Goal: Task Accomplishment & Management: Complete application form

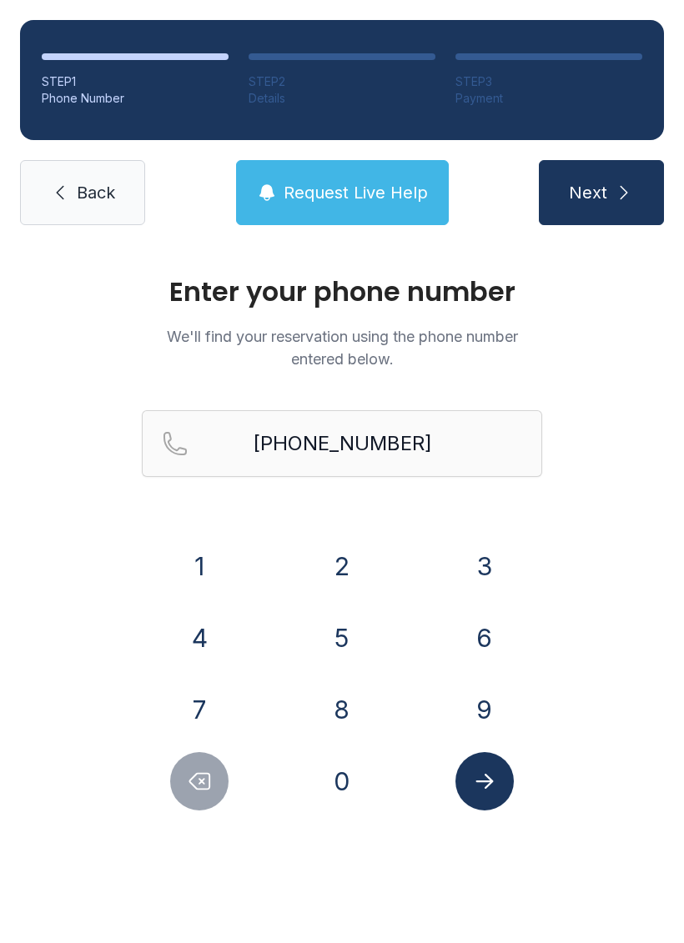
click at [193, 785] on icon "Delete number" at bounding box center [200, 782] width 20 height 16
click at [190, 773] on icon "Delete number" at bounding box center [199, 781] width 25 height 25
click at [192, 760] on button "Delete number" at bounding box center [199, 781] width 58 height 58
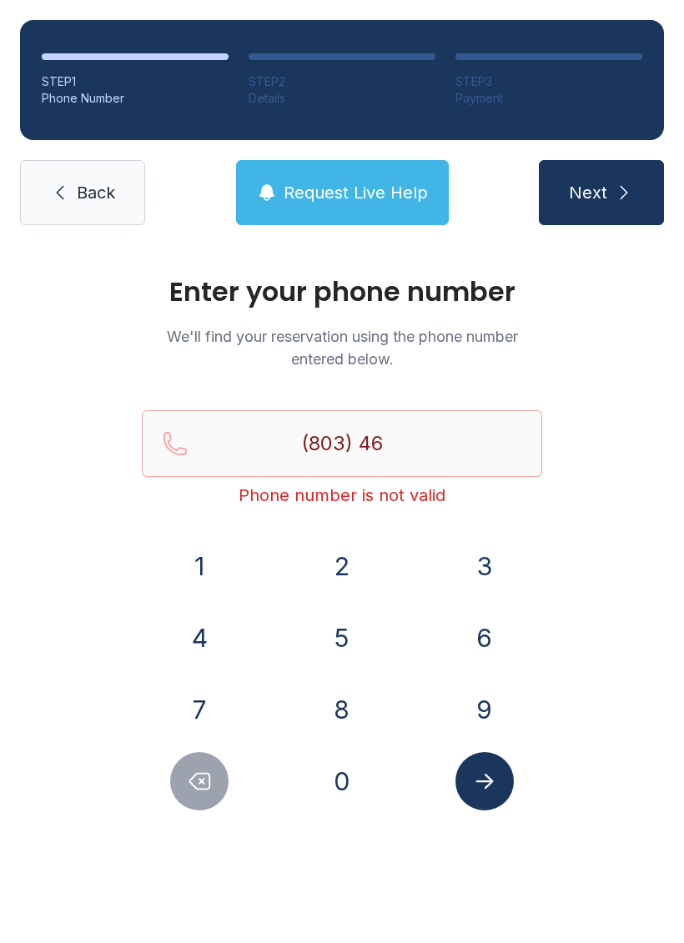
click at [191, 759] on button "Delete number" at bounding box center [199, 781] width 58 height 58
click at [180, 765] on button "Delete number" at bounding box center [199, 781] width 58 height 58
click at [178, 763] on button "Delete number" at bounding box center [199, 781] width 58 height 58
type input "(8"
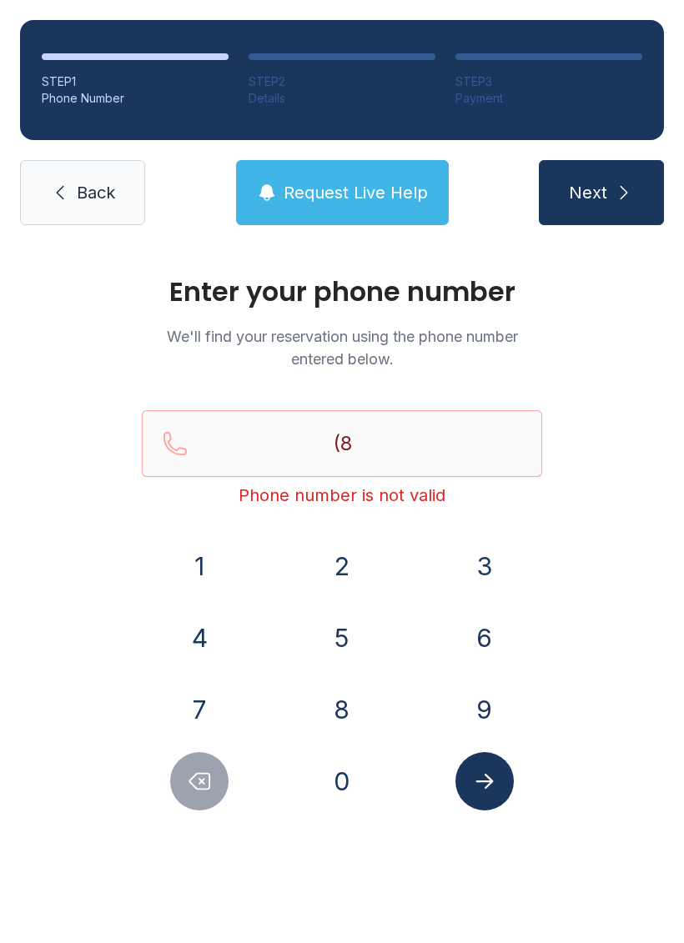
click at [177, 762] on button "Delete number" at bounding box center [199, 781] width 58 height 58
click at [178, 777] on button "Delete number" at bounding box center [199, 781] width 58 height 58
click at [178, 776] on button "Delete number" at bounding box center [199, 781] width 58 height 58
click at [181, 782] on button "Delete number" at bounding box center [199, 781] width 58 height 58
click at [351, 708] on button "8" at bounding box center [342, 709] width 58 height 58
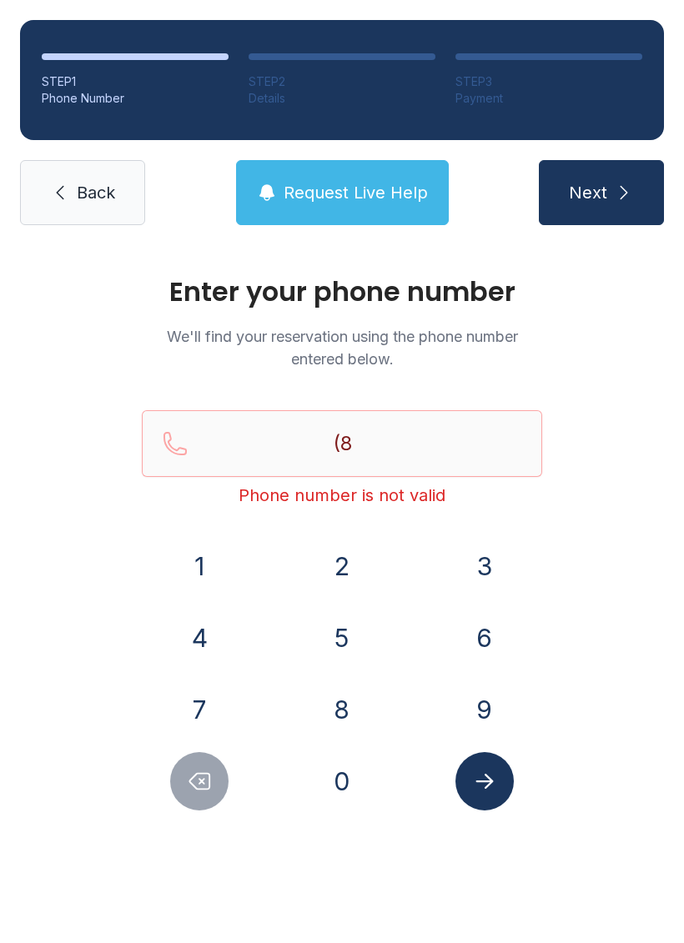
click at [483, 640] on button "6" at bounding box center [484, 638] width 58 height 58
click at [223, 645] on button "4" at bounding box center [199, 638] width 58 height 58
type input "(864)"
click at [110, 193] on span "Back" at bounding box center [96, 192] width 38 height 23
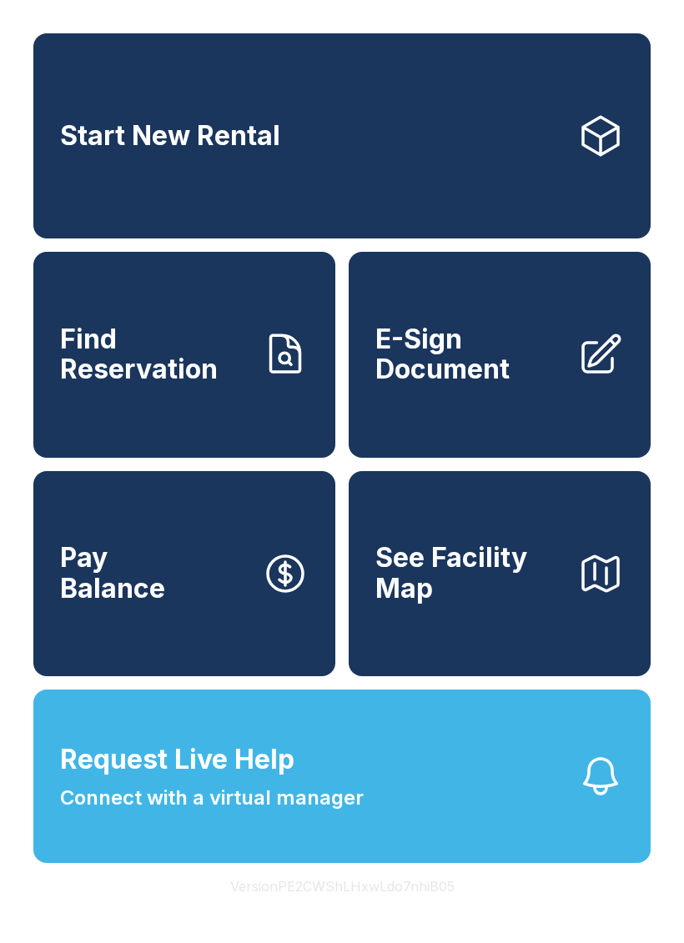
click at [92, 192] on link "Start New Rental" at bounding box center [341, 135] width 617 height 205
click at [538, 367] on span "E-Sign Document" at bounding box center [469, 354] width 188 height 61
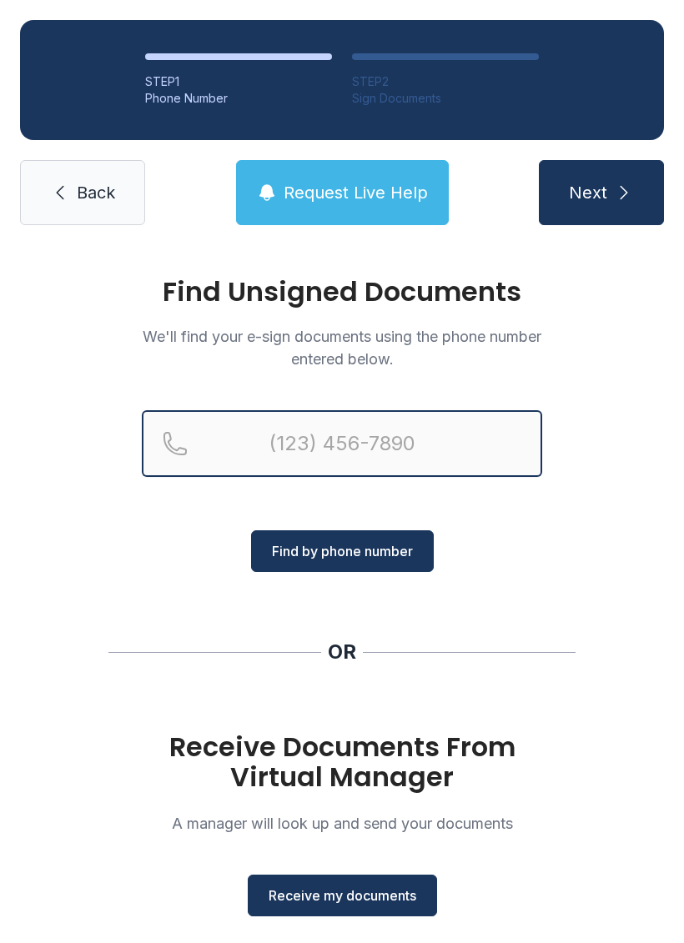
click at [287, 451] on input "Reservation phone number" at bounding box center [342, 443] width 400 height 67
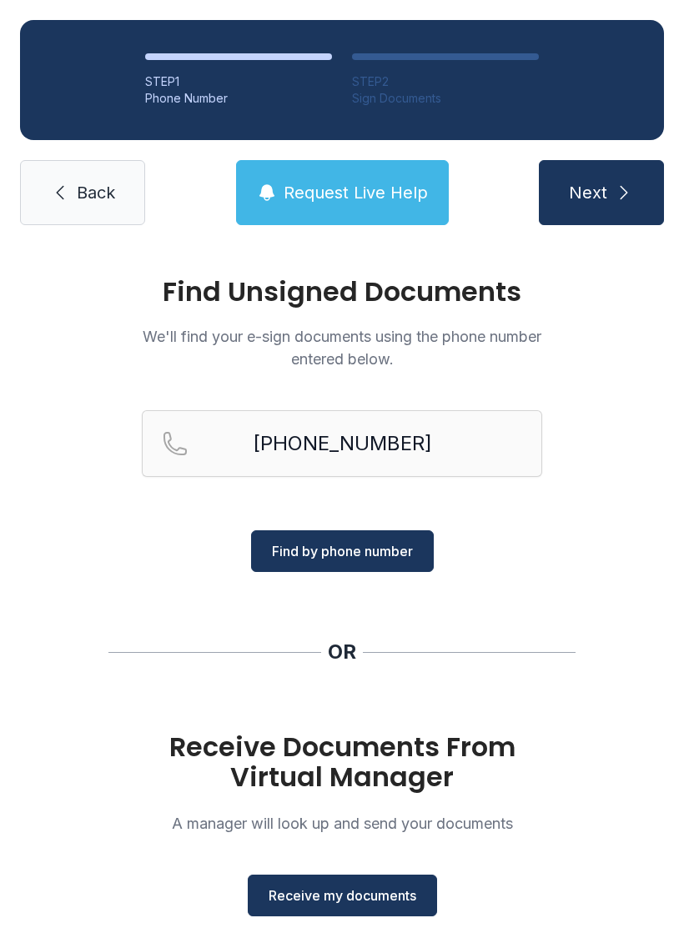
click at [676, 675] on div "Find Unsigned Documents We'll find your e-sign documents using the phone number…" at bounding box center [342, 614] width 684 height 738
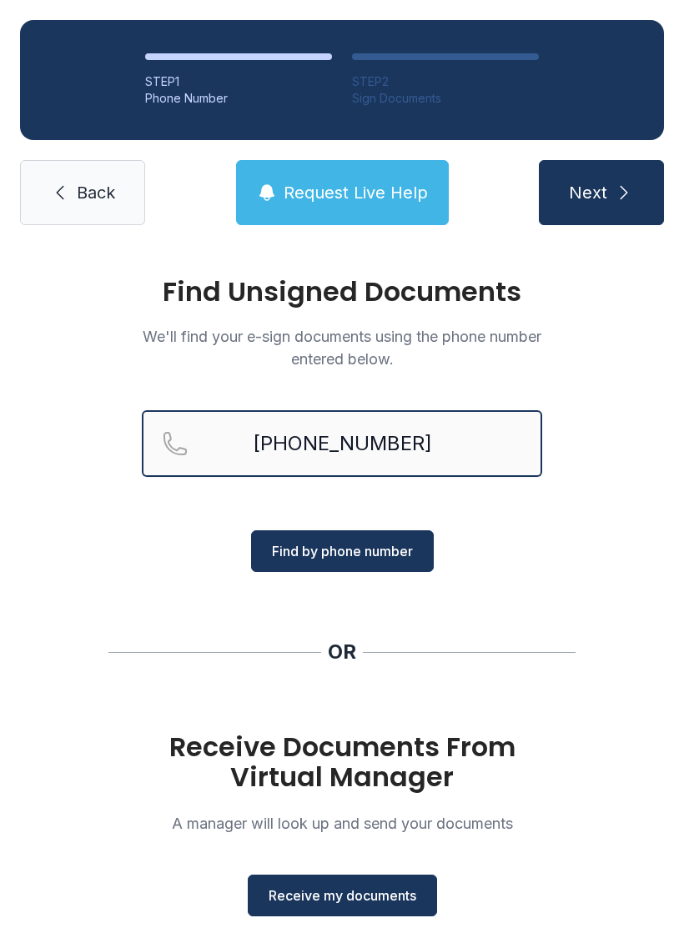
click at [440, 446] on input "[PHONE_NUMBER]" at bounding box center [342, 443] width 400 height 67
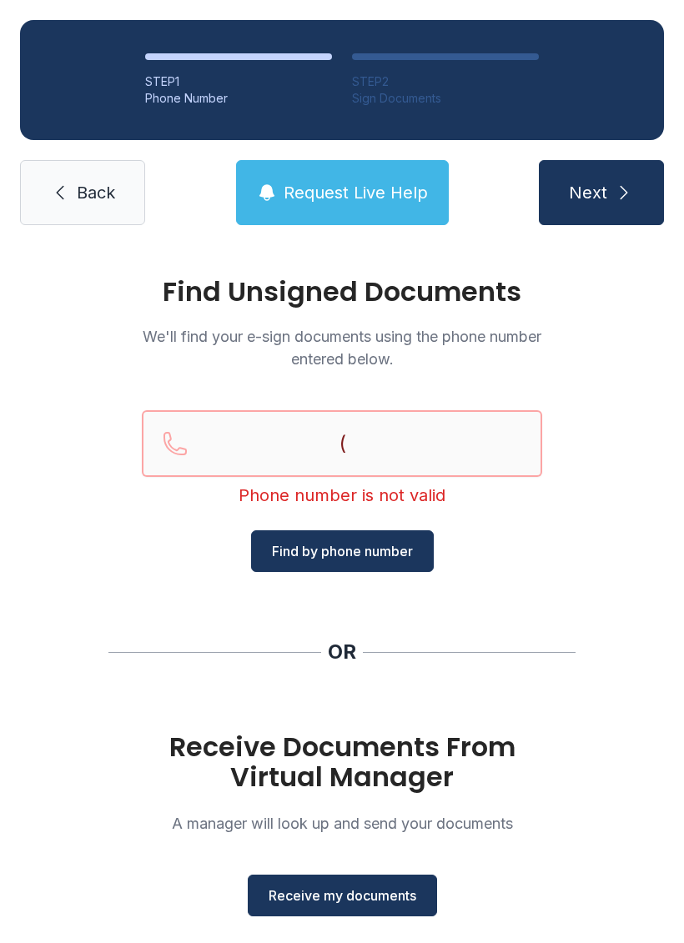
type input "("
click at [441, 652] on div at bounding box center [469, 652] width 213 height 1
click at [327, 906] on button "Receive my documents" at bounding box center [342, 896] width 189 height 42
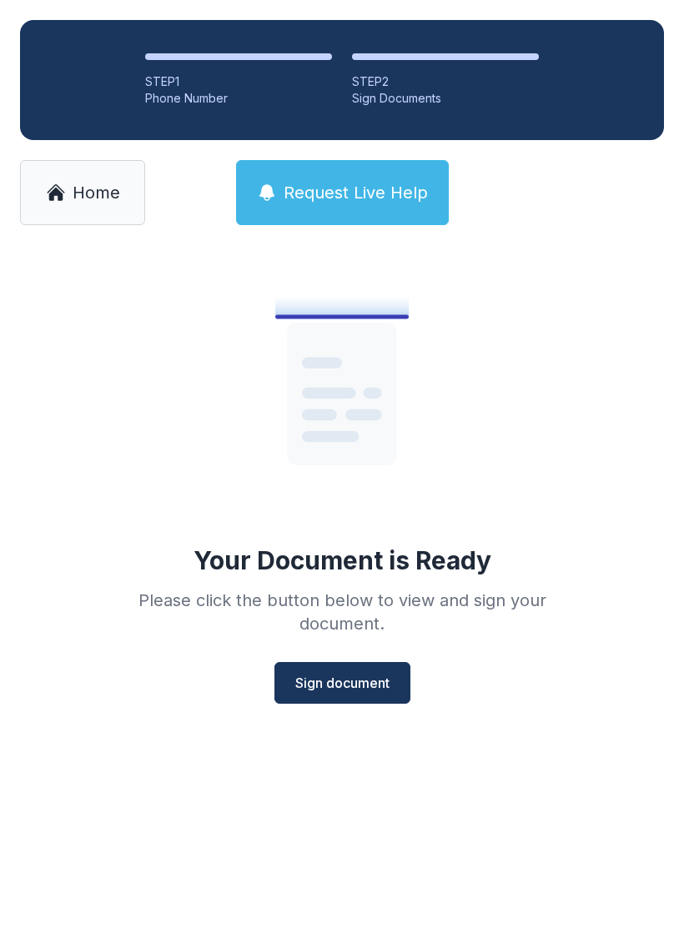
click at [350, 676] on span "Sign document" at bounding box center [342, 683] width 94 height 20
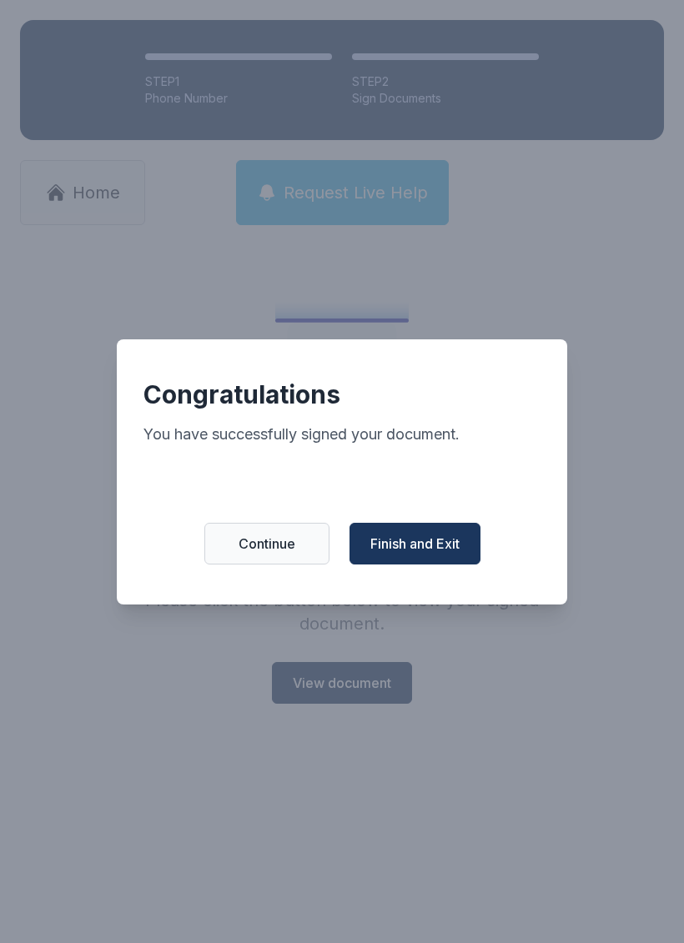
click at [444, 549] on span "Finish and Exit" at bounding box center [414, 544] width 89 height 20
